Goal: Information Seeking & Learning: Learn about a topic

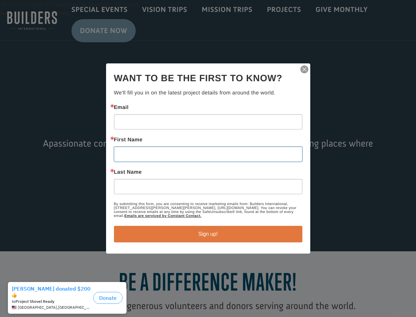
click at [208, 158] on input "First Name" at bounding box center [208, 153] width 189 height 15
click at [305, 69] on img "button" at bounding box center [304, 69] width 9 height 9
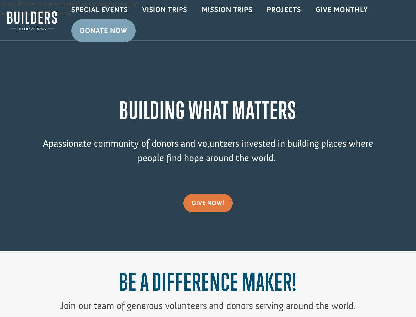
click at [208, 234] on div "Video Player Media error: Format(s) not supported or source(s) not found Downlo…" at bounding box center [208, 125] width 416 height 251
click at [69, 297] on h1 "Be a Difference Maker!" at bounding box center [208, 283] width 333 height 31
click at [108, 294] on h1 "Be a Difference Maker!" at bounding box center [208, 283] width 333 height 31
